Goal: Task Accomplishment & Management: Manage account settings

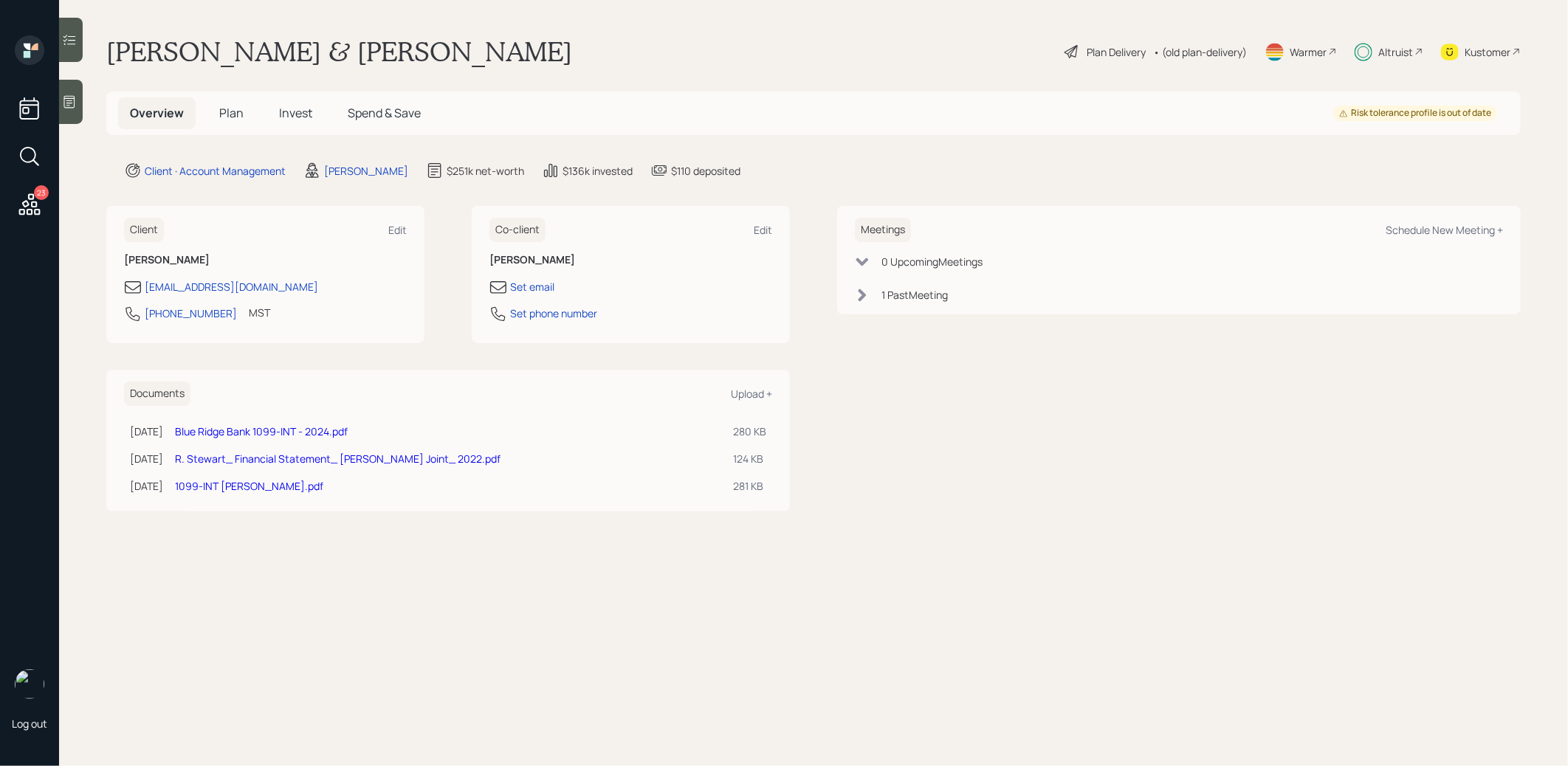
click at [286, 118] on span "Invest" at bounding box center [296, 113] width 33 height 17
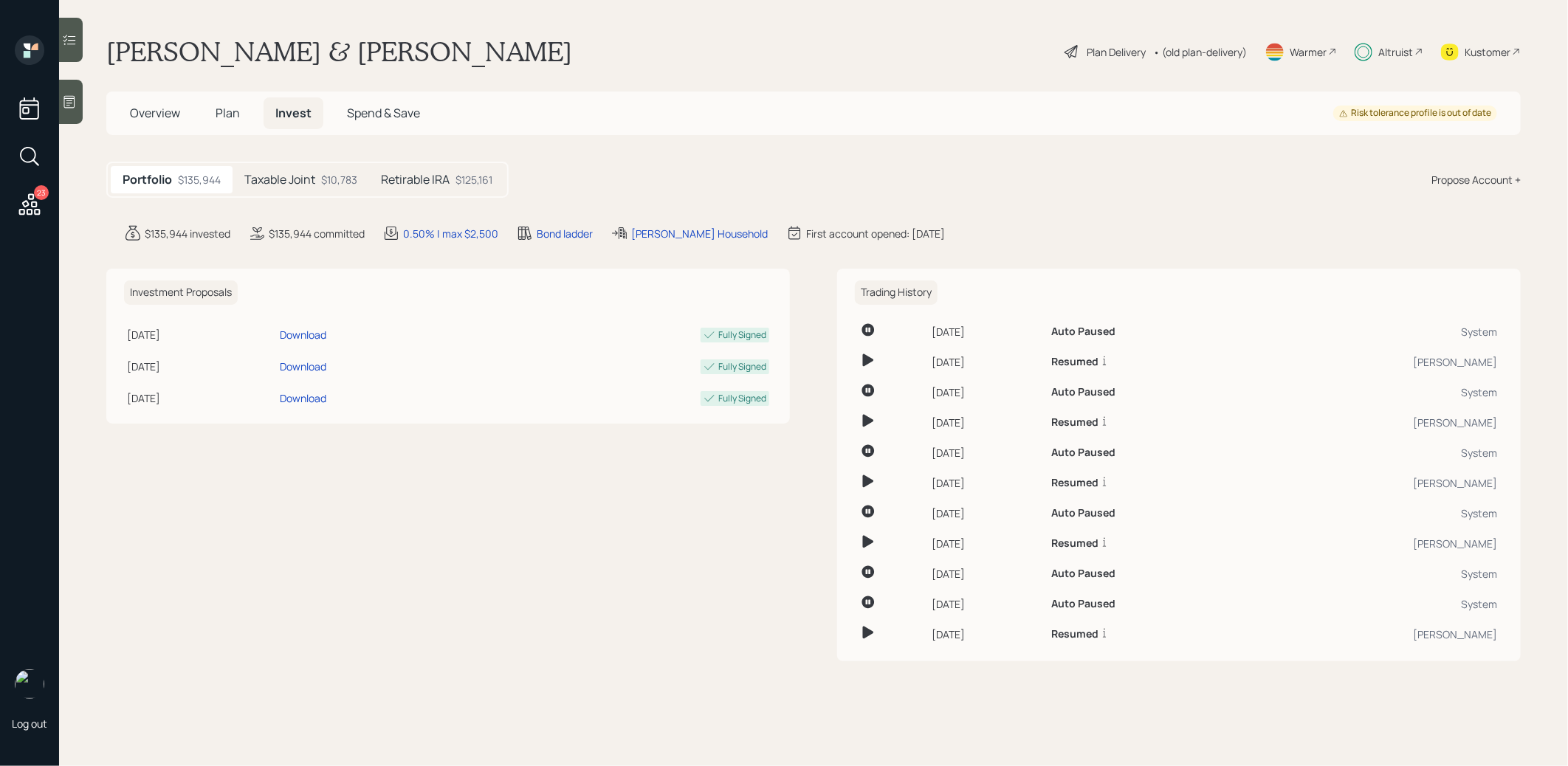
click at [281, 177] on h5 "Taxable Joint" at bounding box center [280, 180] width 71 height 14
